Goal: Task Accomplishment & Management: Use online tool/utility

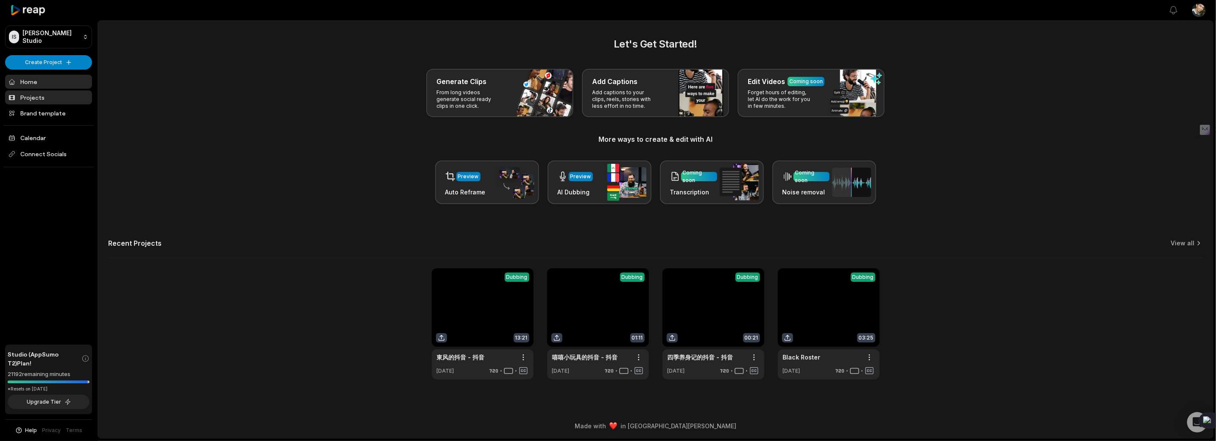
click at [56, 96] on link "Projects" at bounding box center [48, 97] width 87 height 14
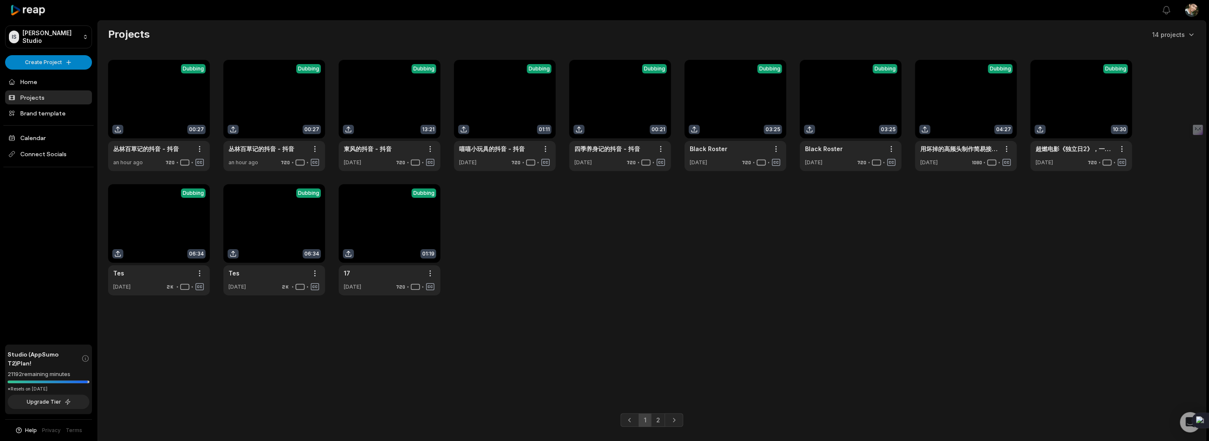
click at [275, 95] on link at bounding box center [274, 115] width 102 height 111
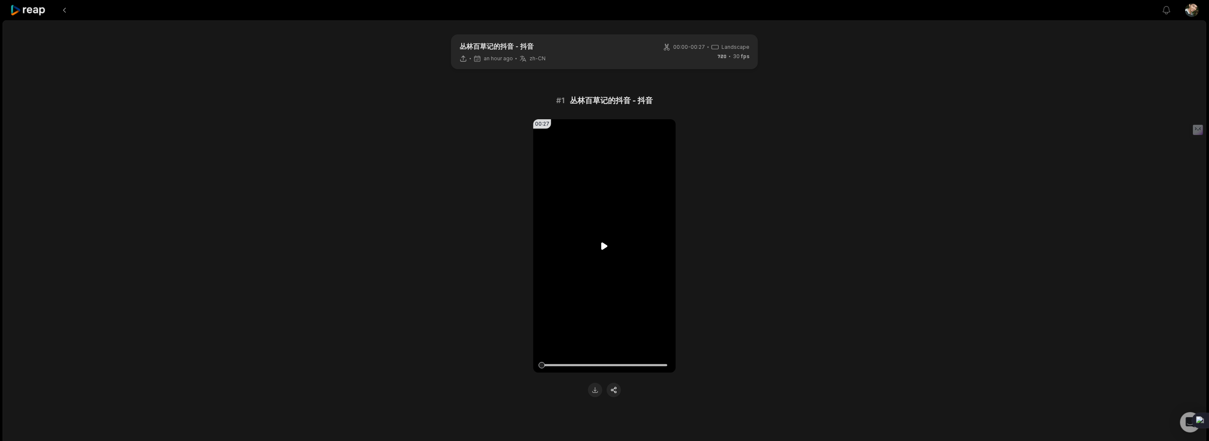
click at [602, 245] on icon at bounding box center [605, 245] width 6 height 7
click at [605, 248] on icon at bounding box center [605, 246] width 10 height 10
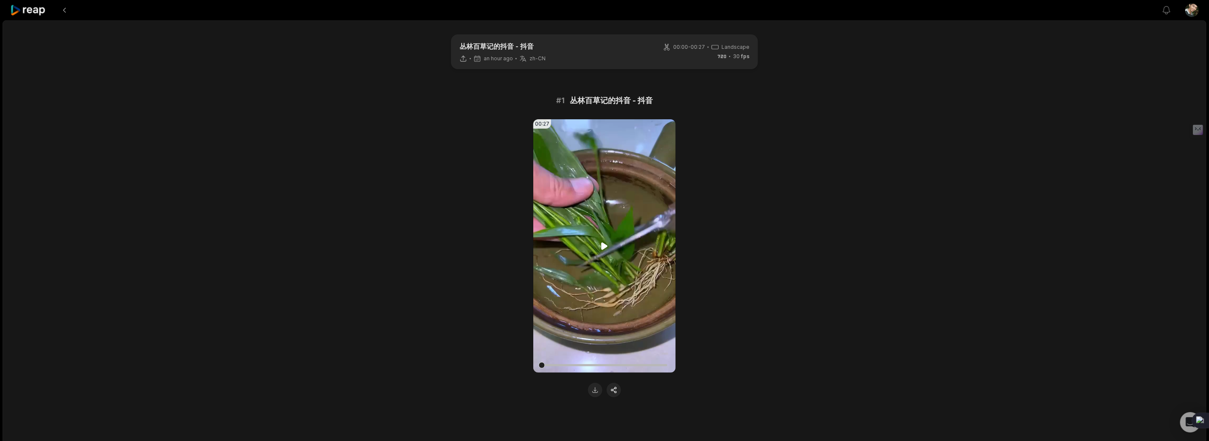
click at [603, 245] on icon at bounding box center [605, 245] width 6 height 7
click at [603, 245] on icon at bounding box center [604, 246] width 3 height 6
click at [603, 245] on icon at bounding box center [605, 245] width 6 height 7
drag, startPoint x: 552, startPoint y: 363, endPoint x: 536, endPoint y: 368, distance: 16.8
click at [536, 368] on div "00:27 Your browser does not support mp4 format." at bounding box center [604, 245] width 142 height 253
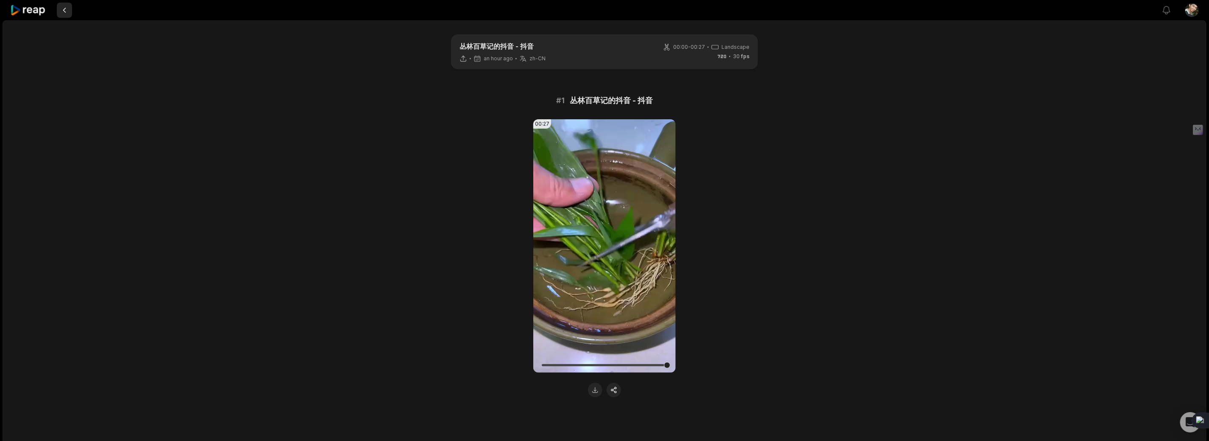
click at [68, 6] on button at bounding box center [64, 10] width 15 height 15
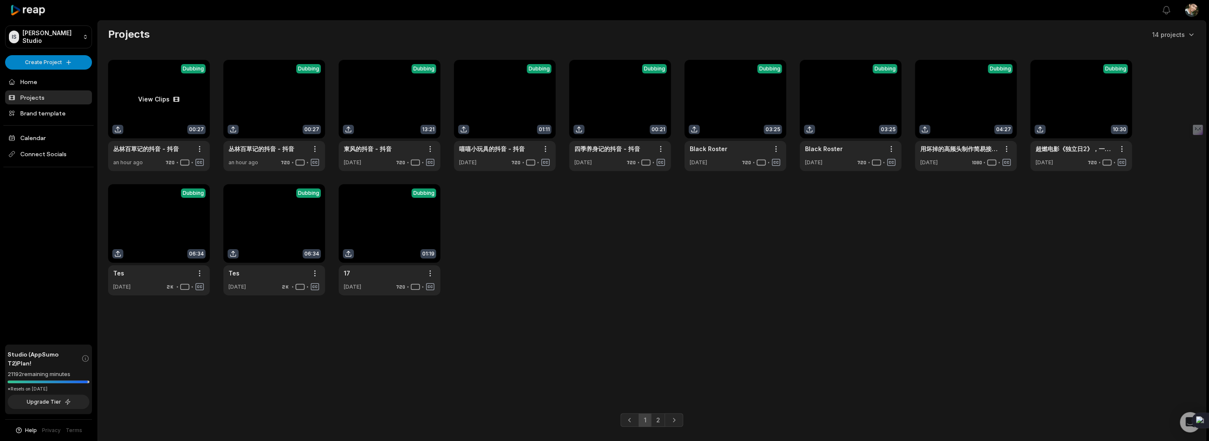
click at [159, 99] on link at bounding box center [159, 115] width 102 height 111
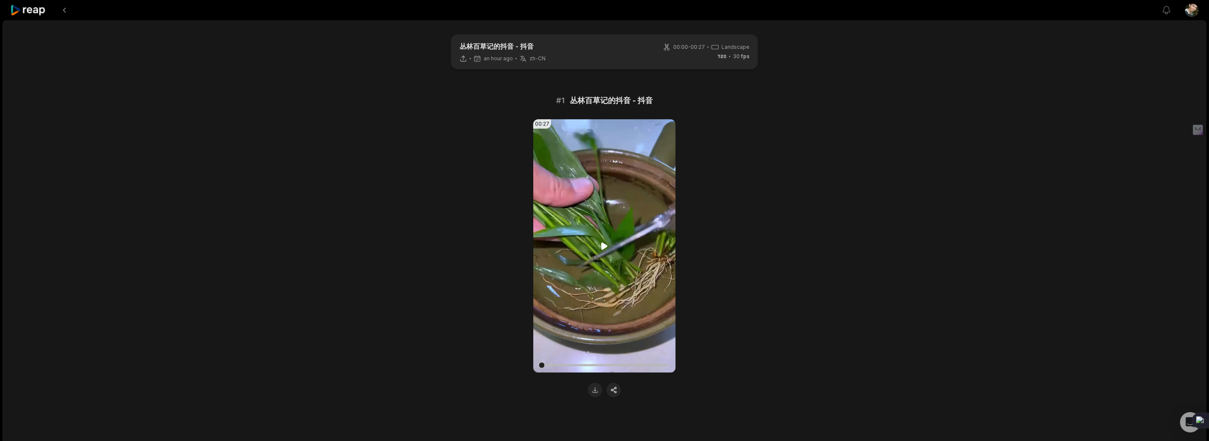
click at [604, 244] on icon at bounding box center [605, 245] width 6 height 7
click at [1077, 142] on div "丛林百草记的抖音 - 抖音 an hour ago zh-CN zh-CN 00:00 - 00:27 Landscape 30 fps # 1 丛林百草记的…" at bounding box center [605, 239] width 1204 height 438
